Goal: Navigation & Orientation: Find specific page/section

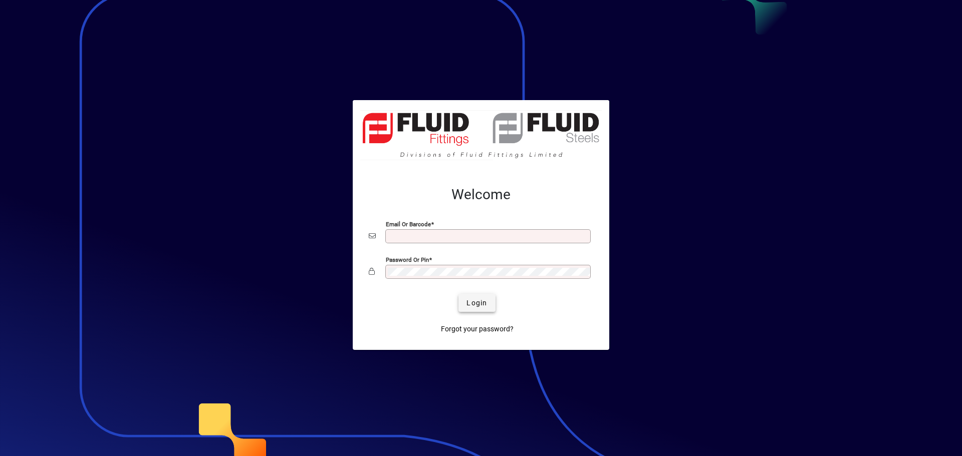
type input "**********"
click at [474, 303] on span "Login" at bounding box center [476, 303] width 21 height 11
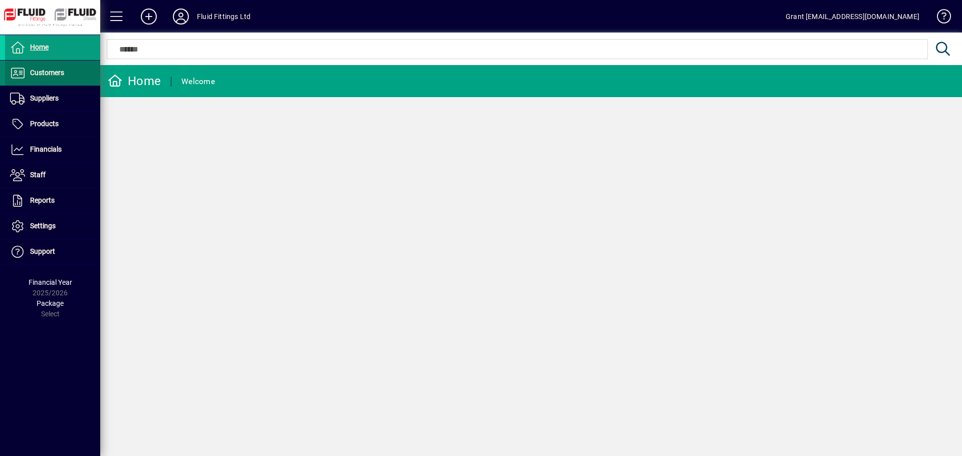
click at [39, 74] on span "Customers" at bounding box center [47, 73] width 34 height 8
